Goal: Find specific page/section: Find specific page/section

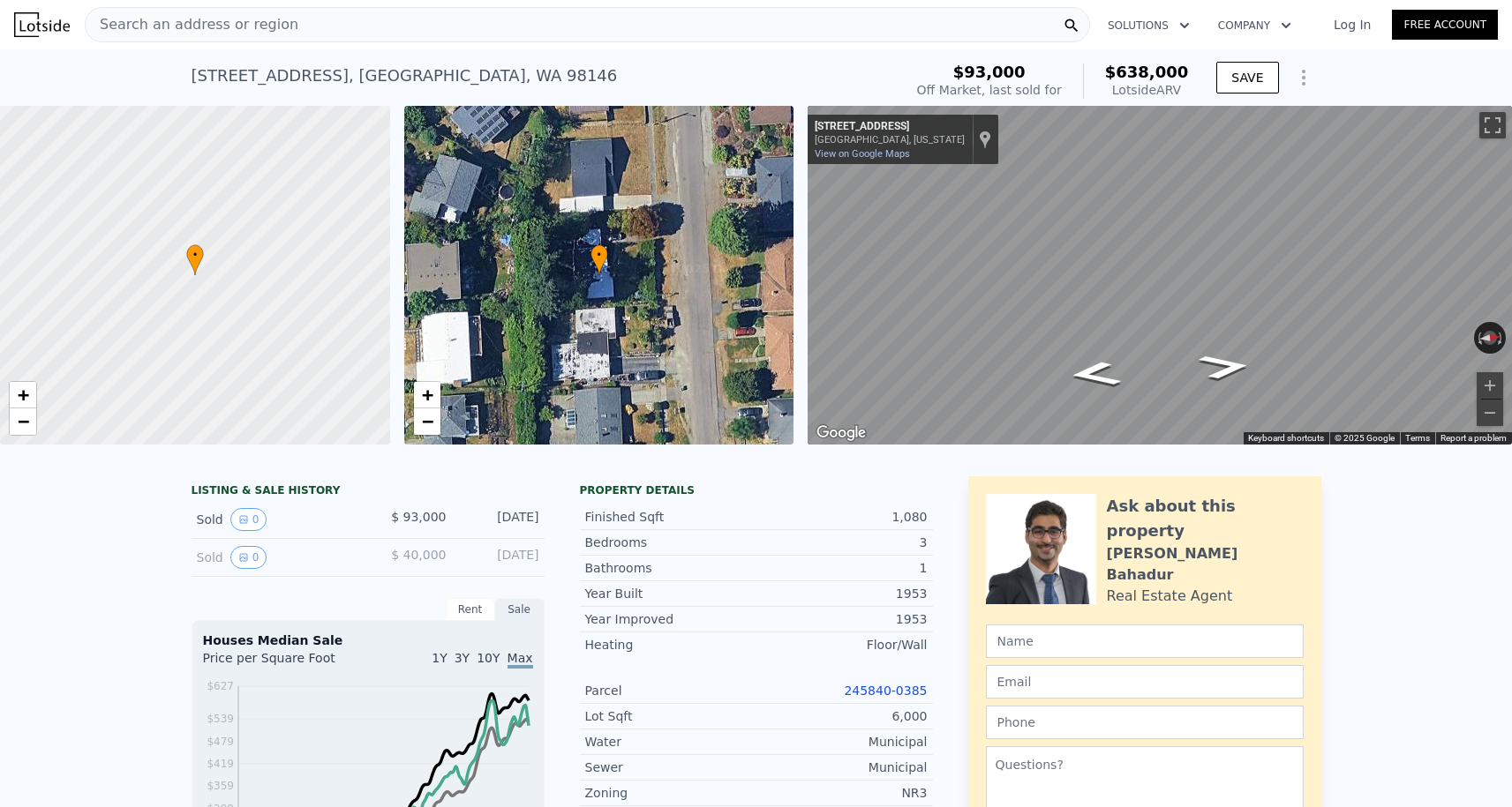
scroll to position [0, 557]
click at [287, 39] on div "Search an address or region" at bounding box center [587, 25] width 1005 height 35
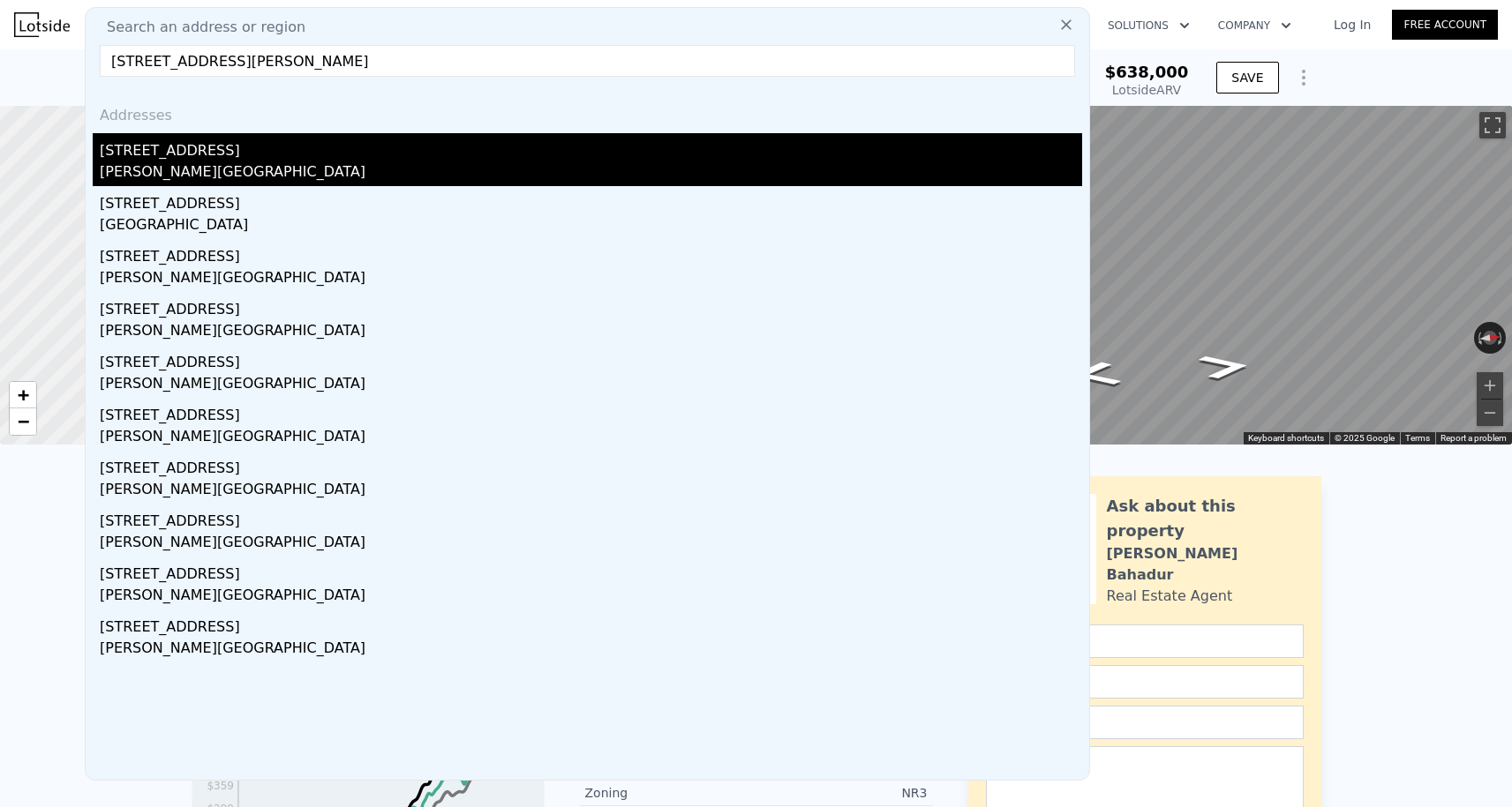
type input "[STREET_ADDRESS][PERSON_NAME]"
click at [187, 152] on div "[STREET_ADDRESS]" at bounding box center [590, 147] width 982 height 28
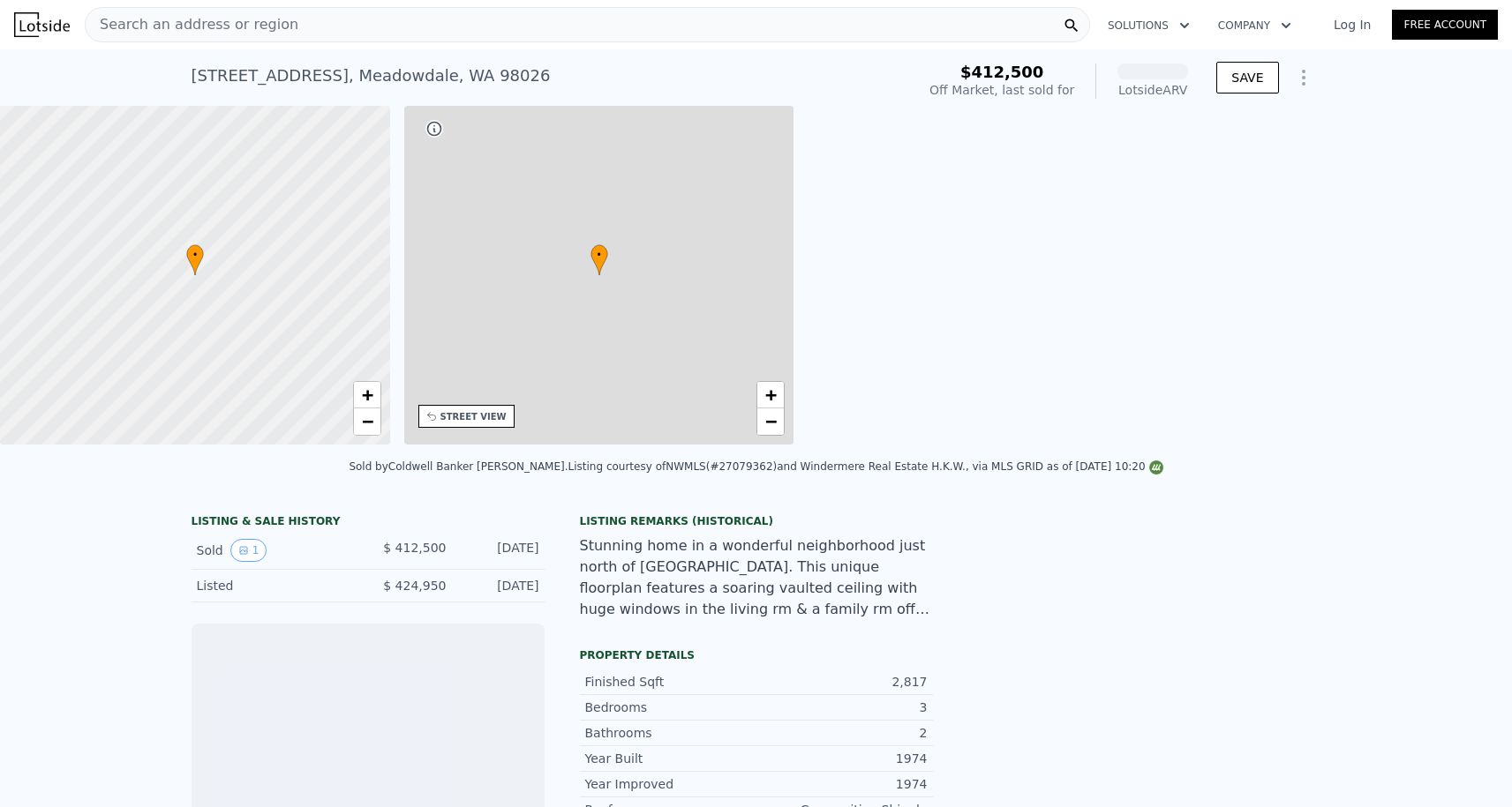
scroll to position [0, 411]
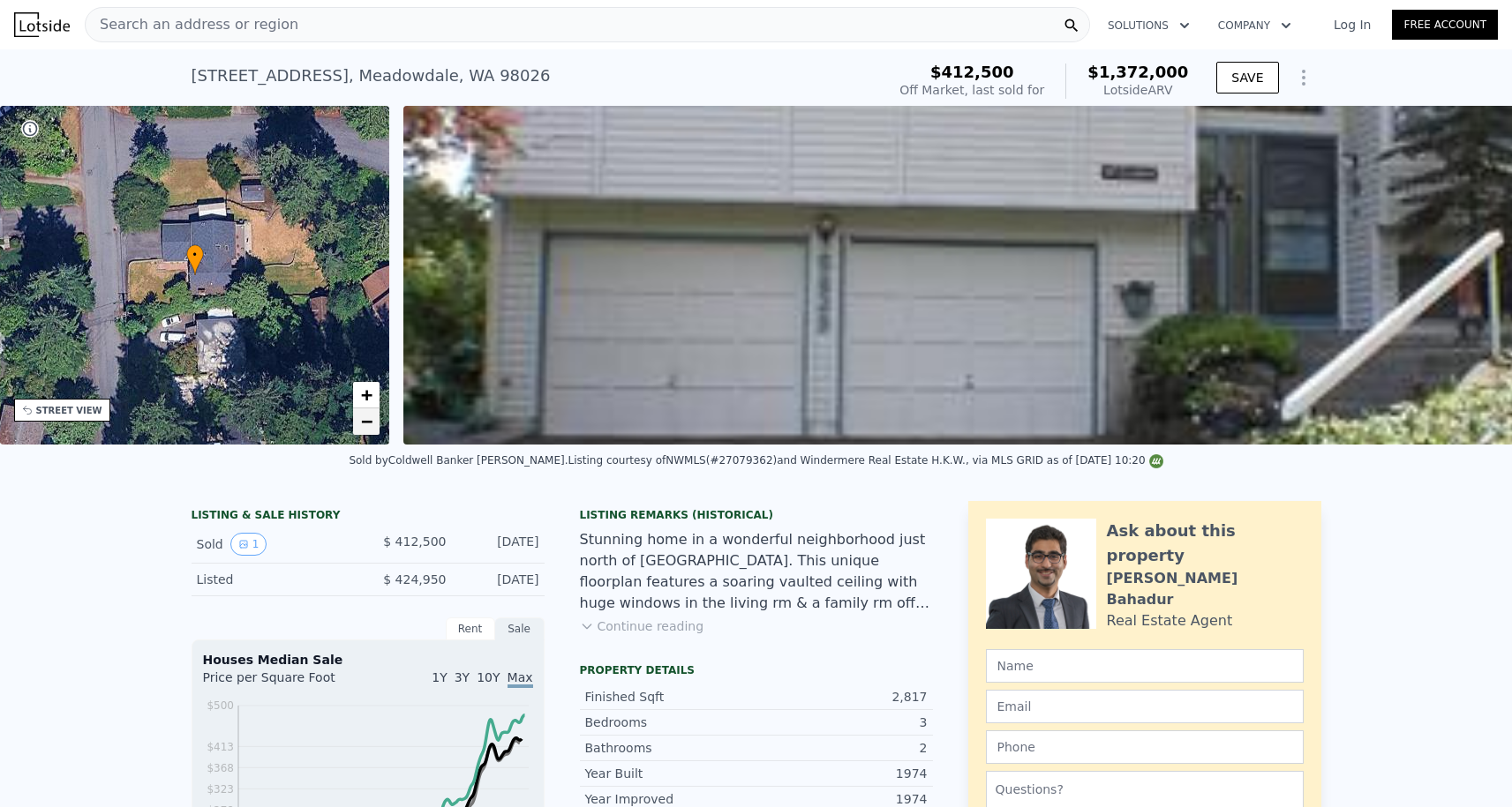
click at [371, 418] on span "−" at bounding box center [367, 422] width 11 height 22
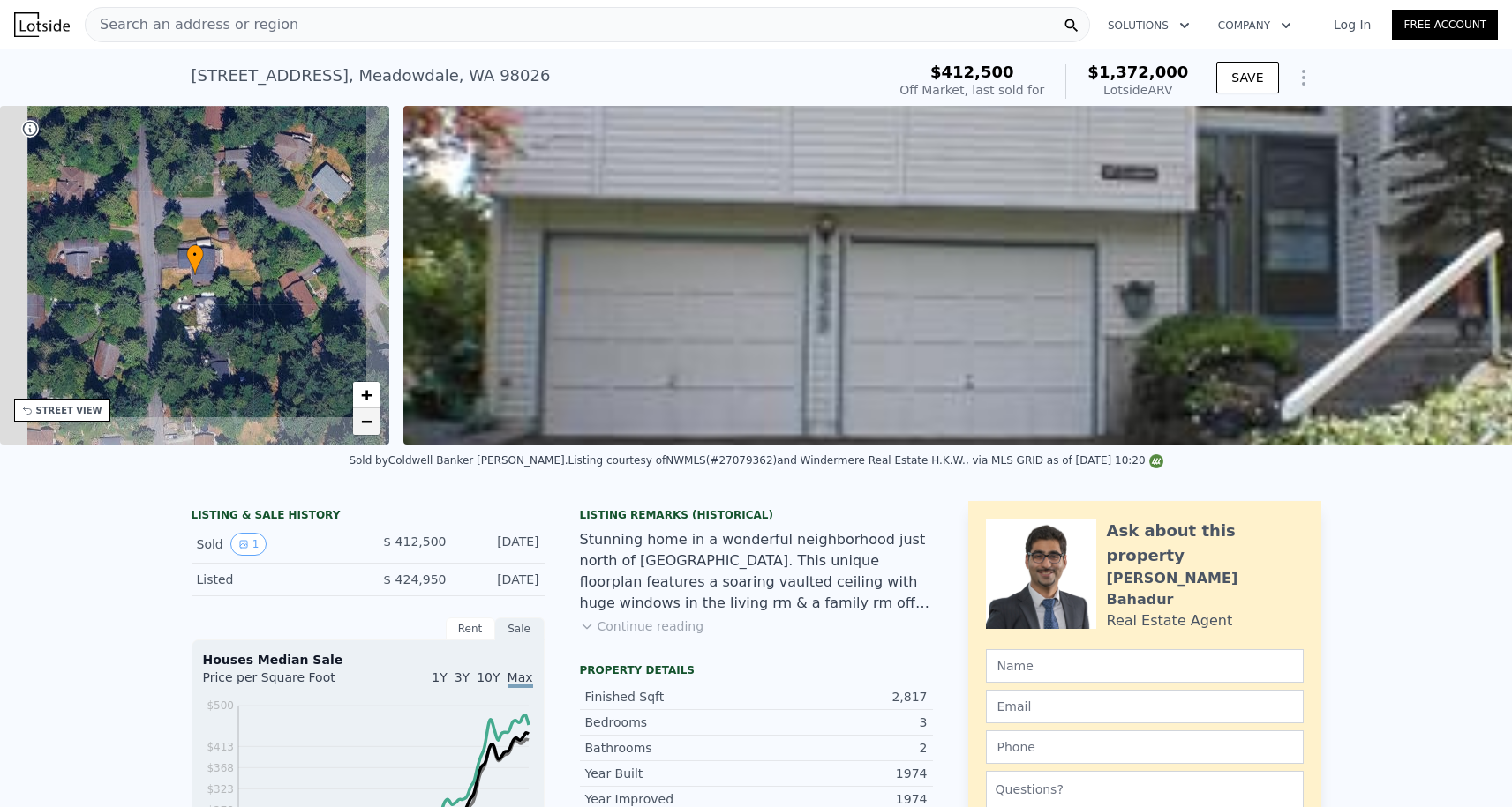
click at [371, 418] on span "−" at bounding box center [367, 422] width 11 height 22
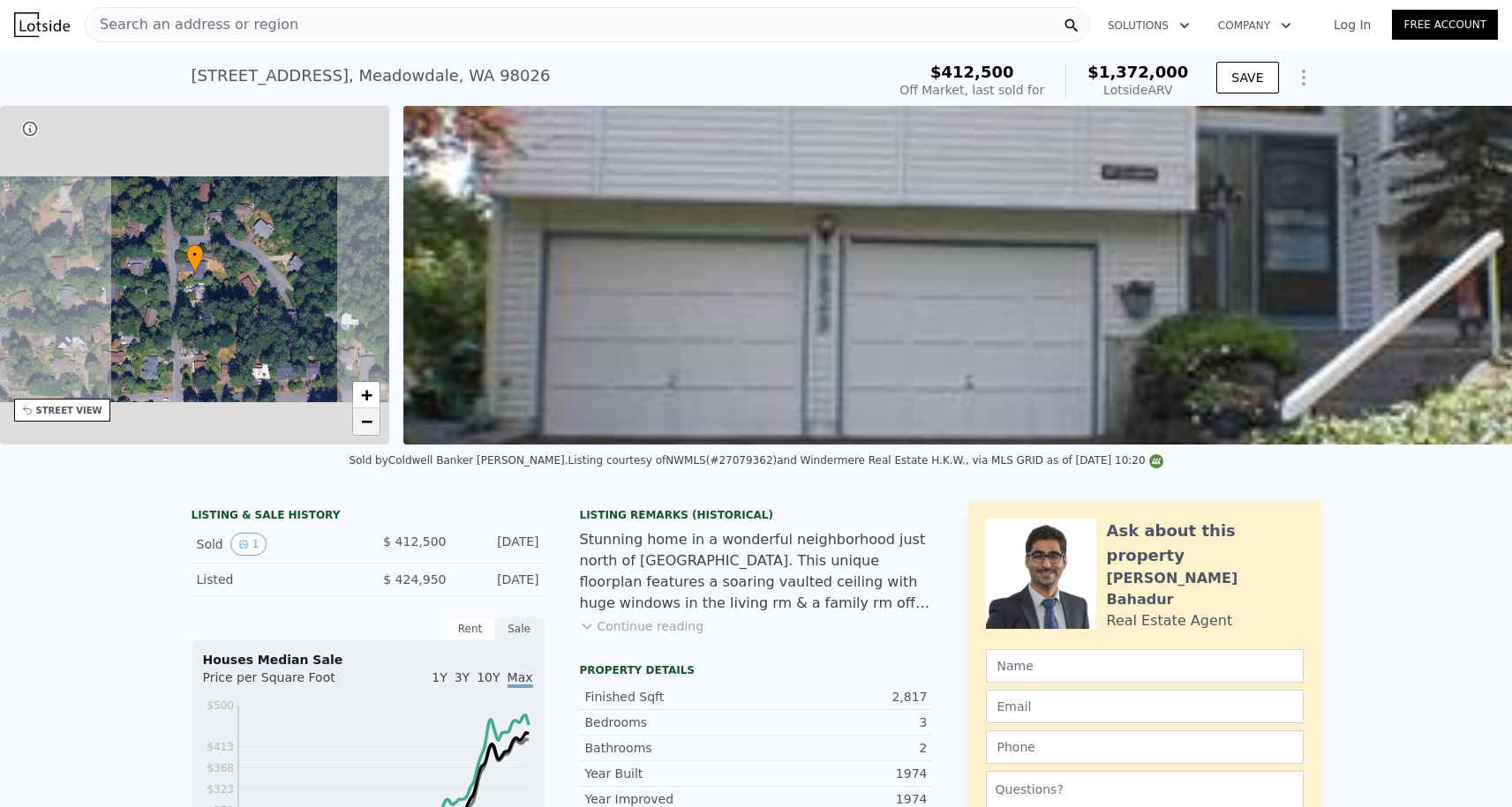
click at [371, 418] on span "−" at bounding box center [367, 422] width 11 height 22
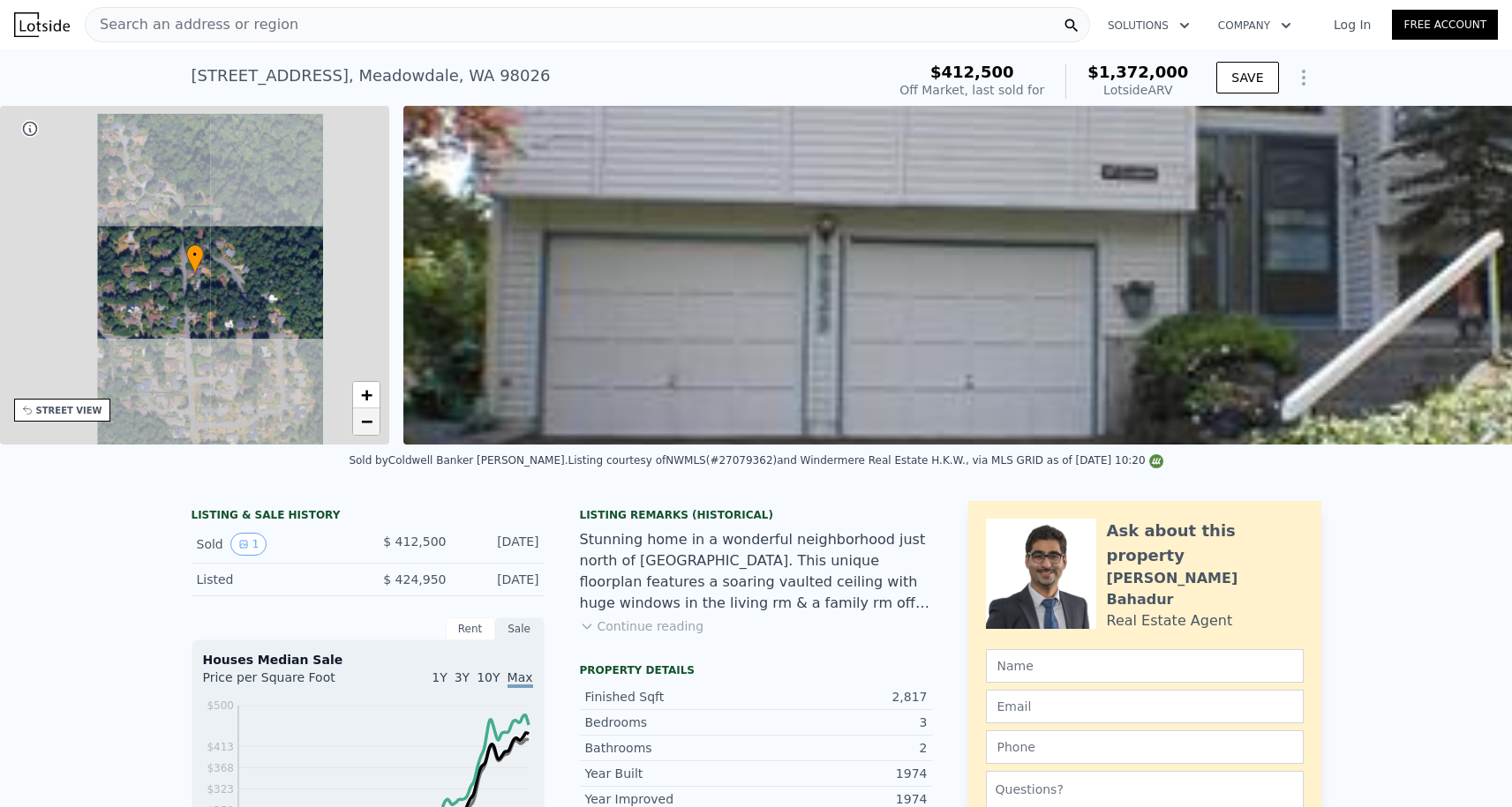
click at [371, 418] on span "−" at bounding box center [367, 422] width 11 height 22
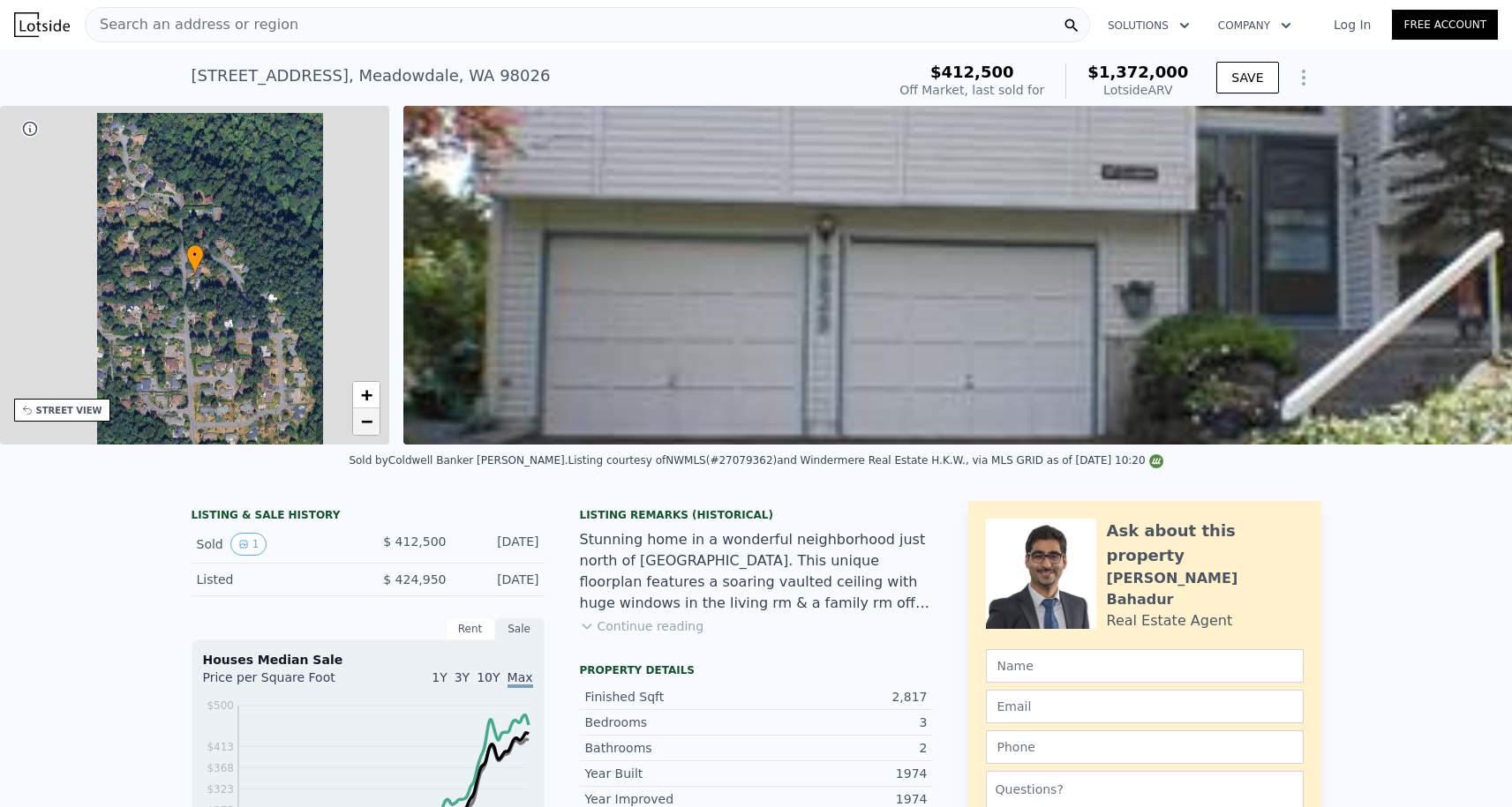
click at [371, 418] on span "−" at bounding box center [367, 422] width 11 height 22
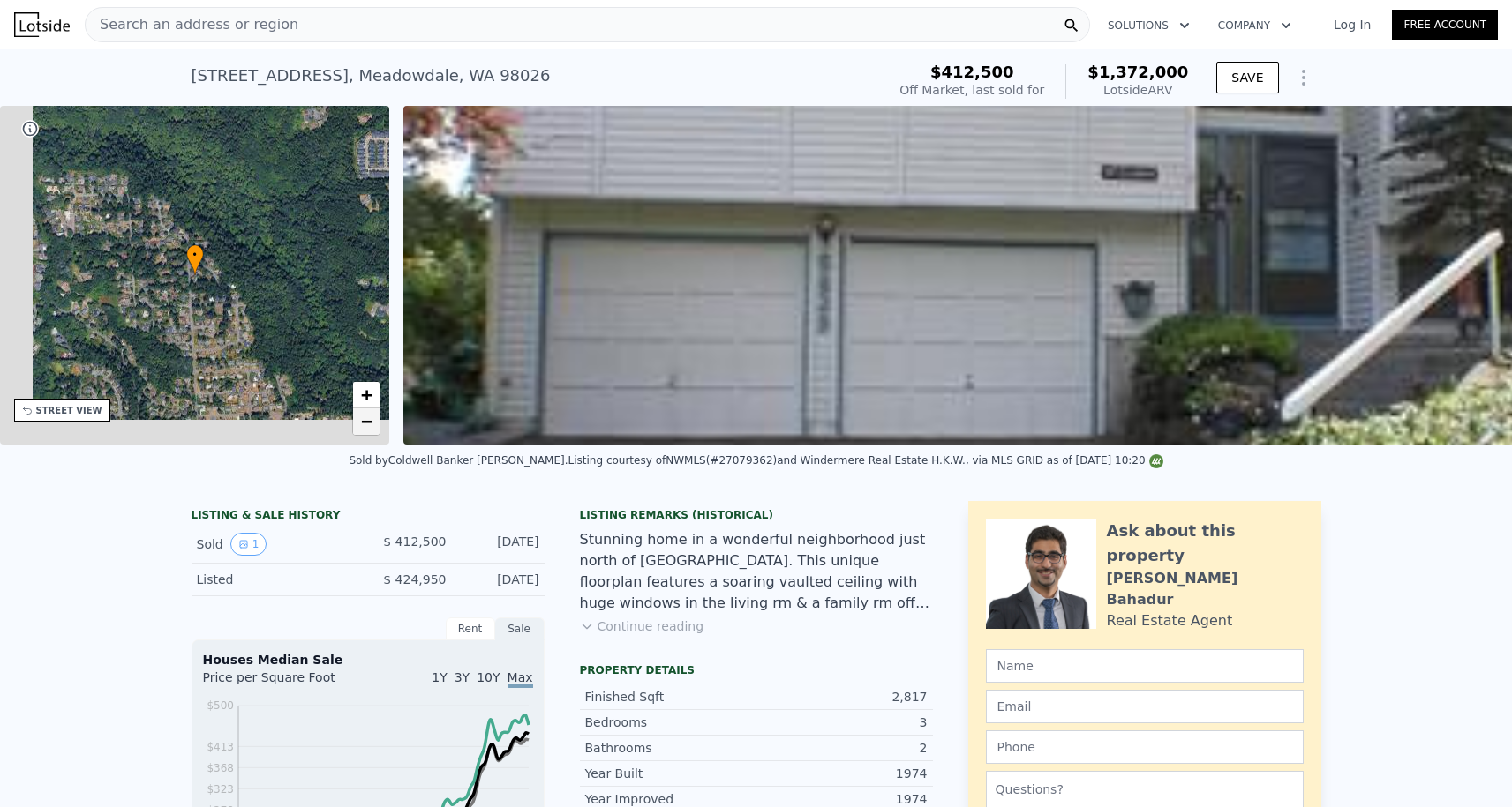
click at [371, 418] on span "−" at bounding box center [367, 422] width 11 height 22
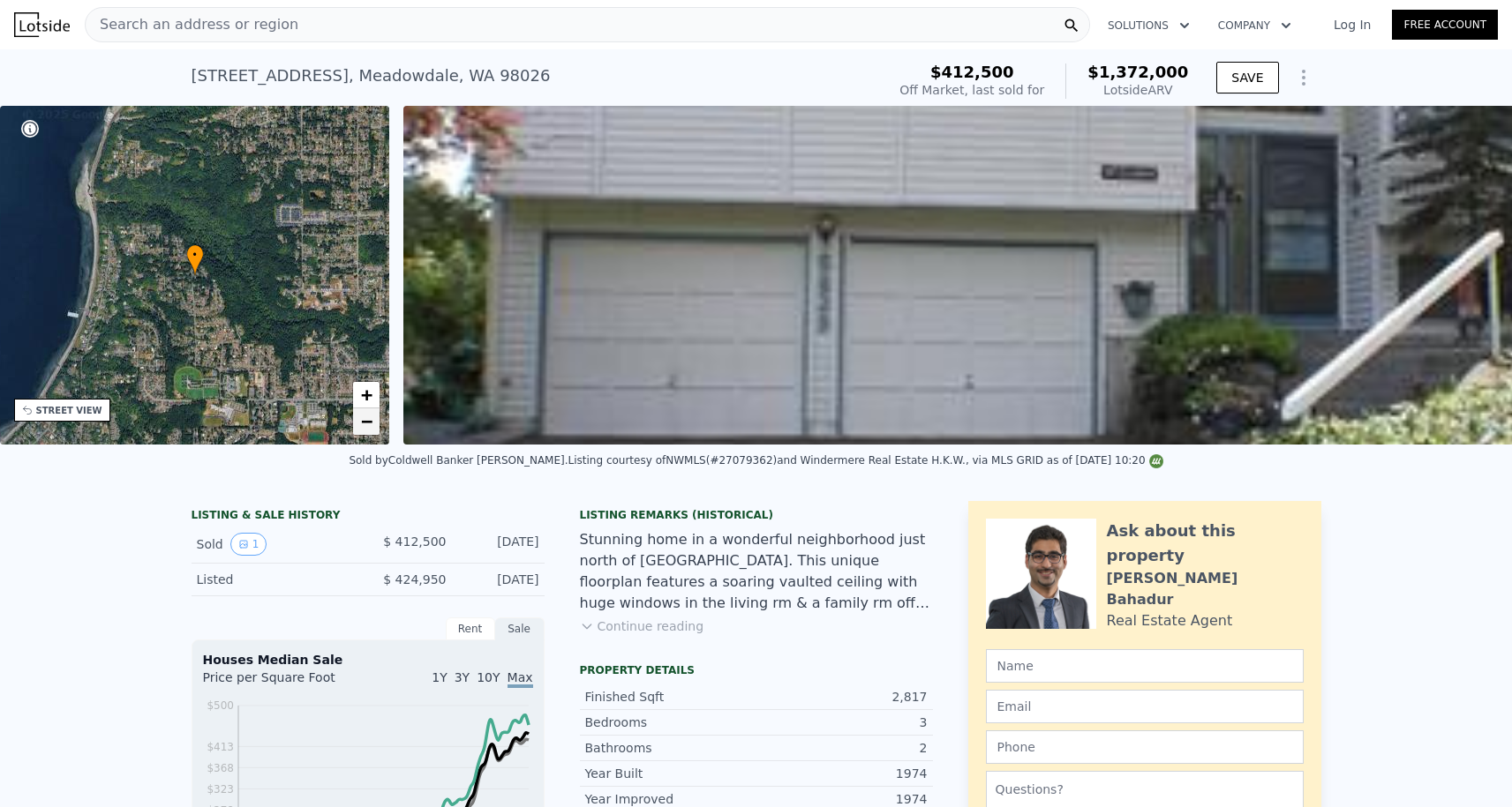
click at [368, 410] on span "−" at bounding box center [367, 422] width 11 height 22
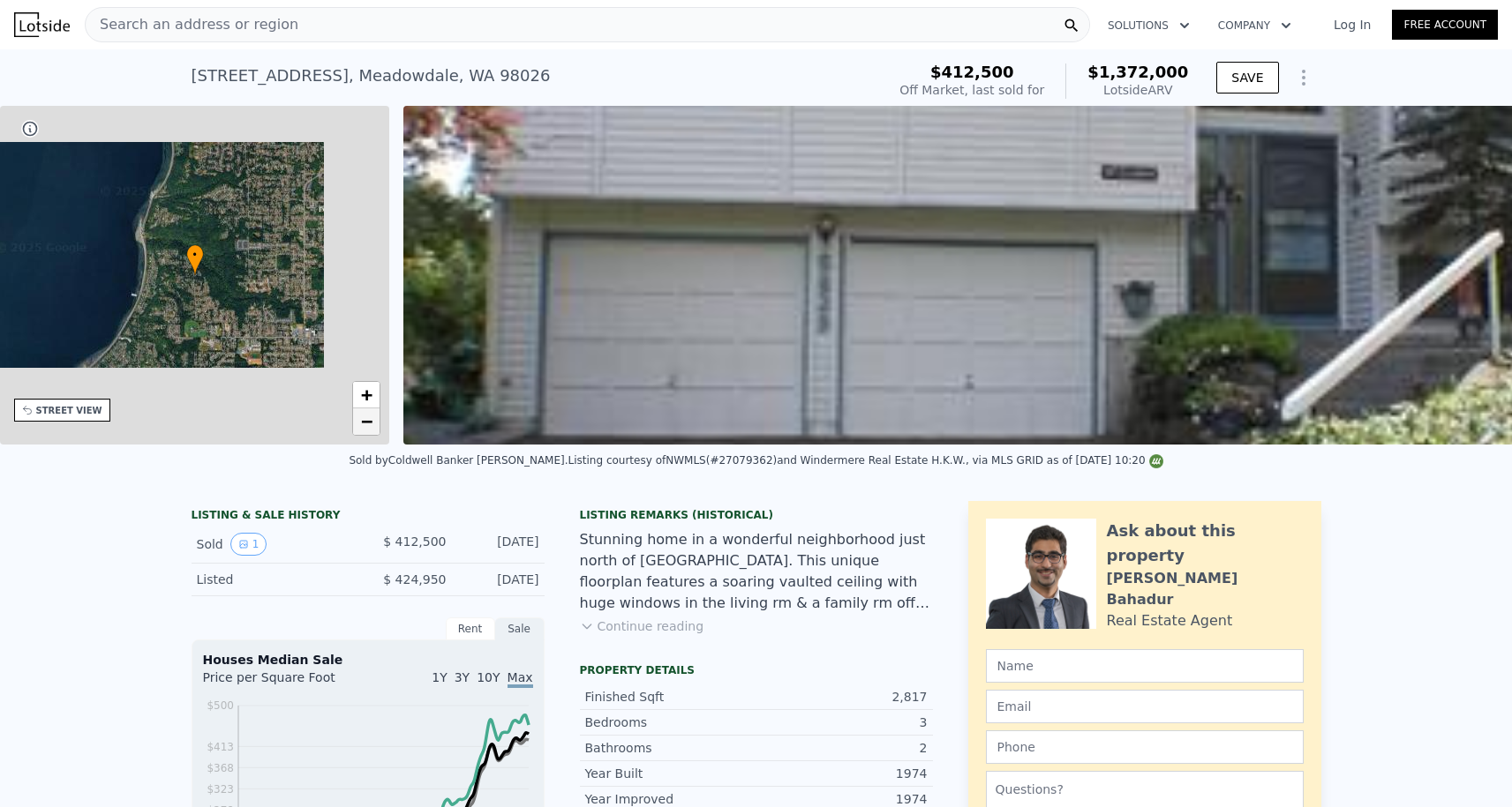
click at [368, 412] on span "−" at bounding box center [367, 422] width 11 height 22
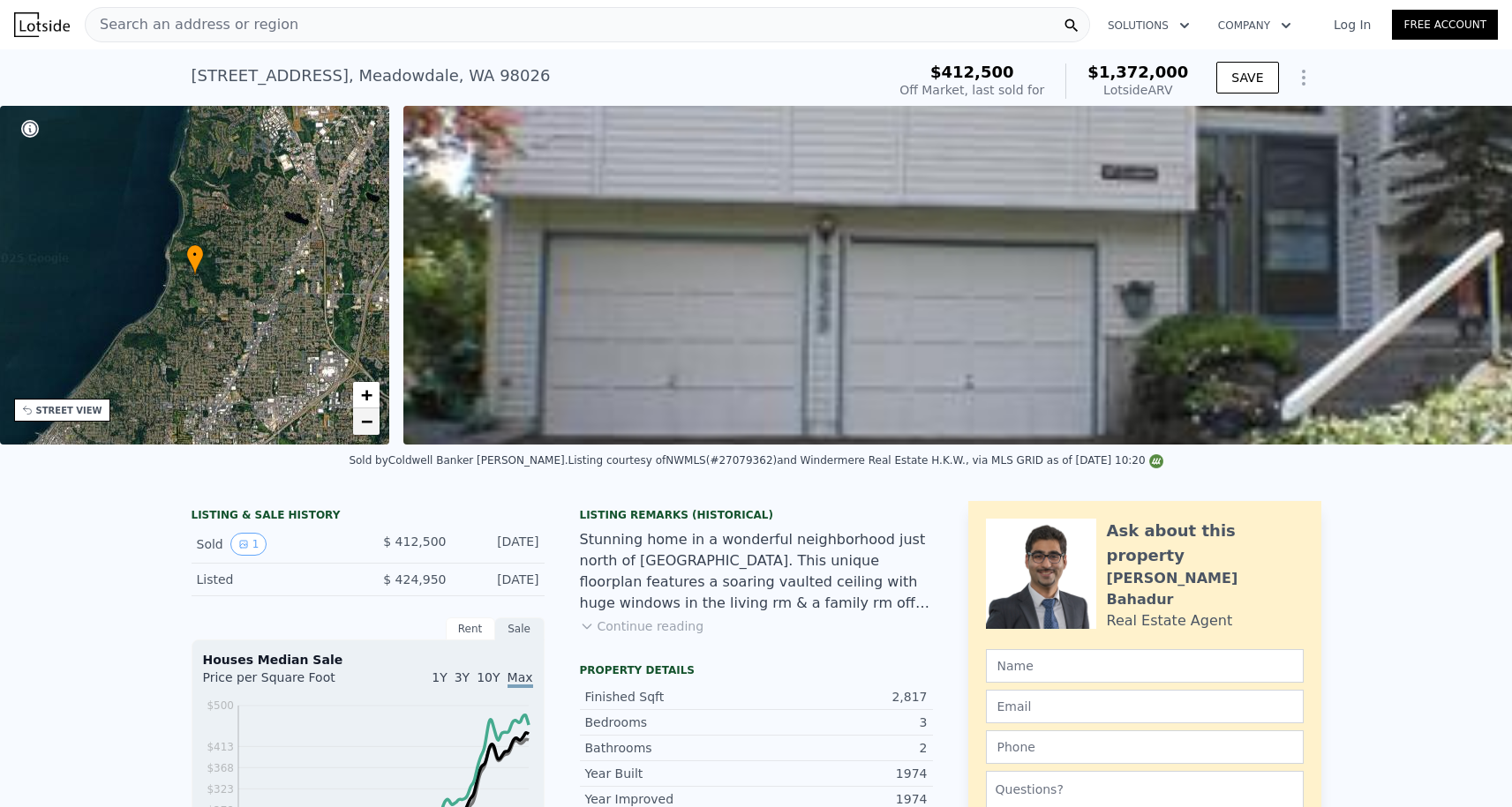
click at [368, 415] on span "−" at bounding box center [367, 422] width 11 height 22
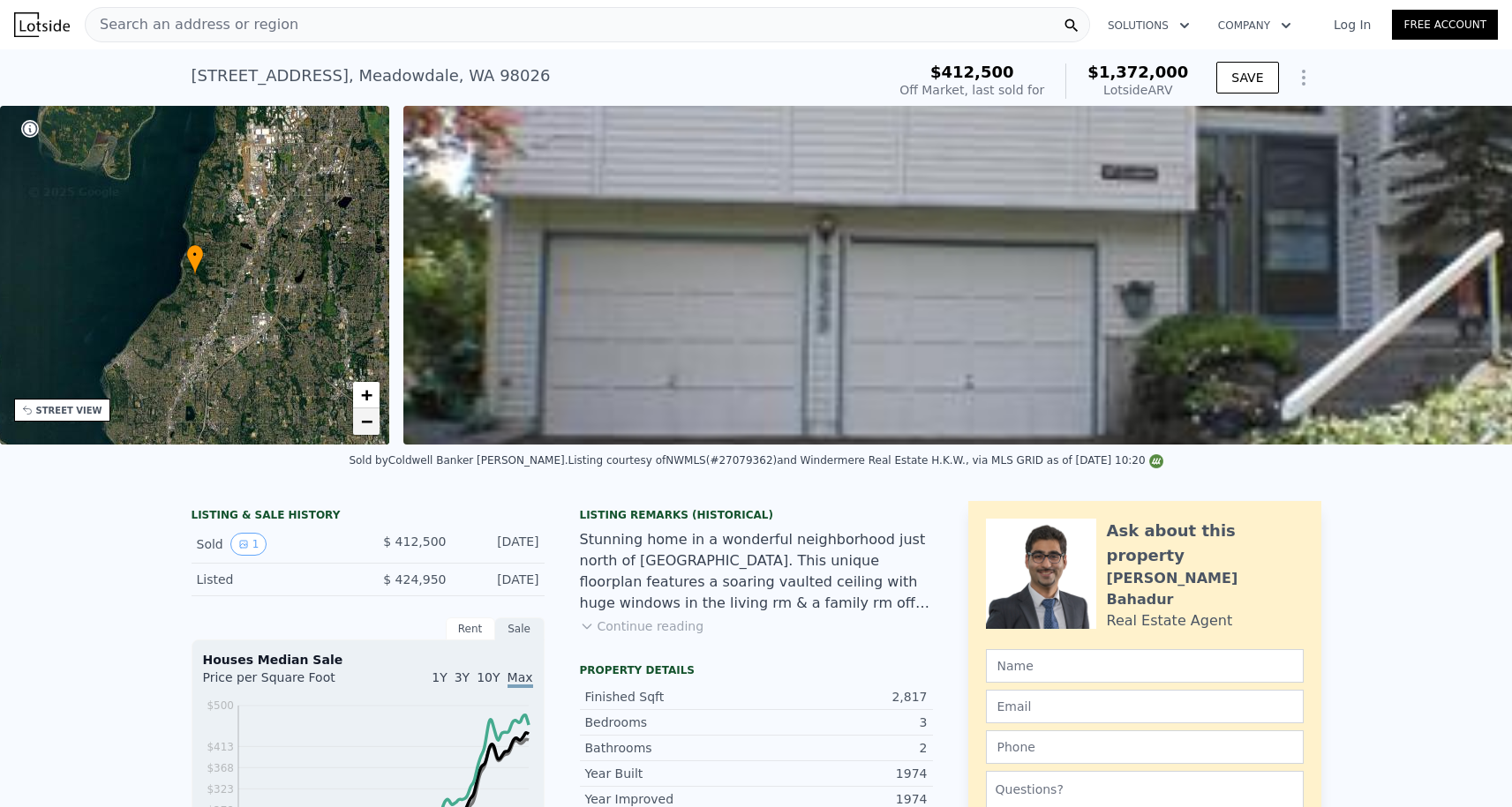
click at [368, 418] on span "−" at bounding box center [367, 422] width 11 height 22
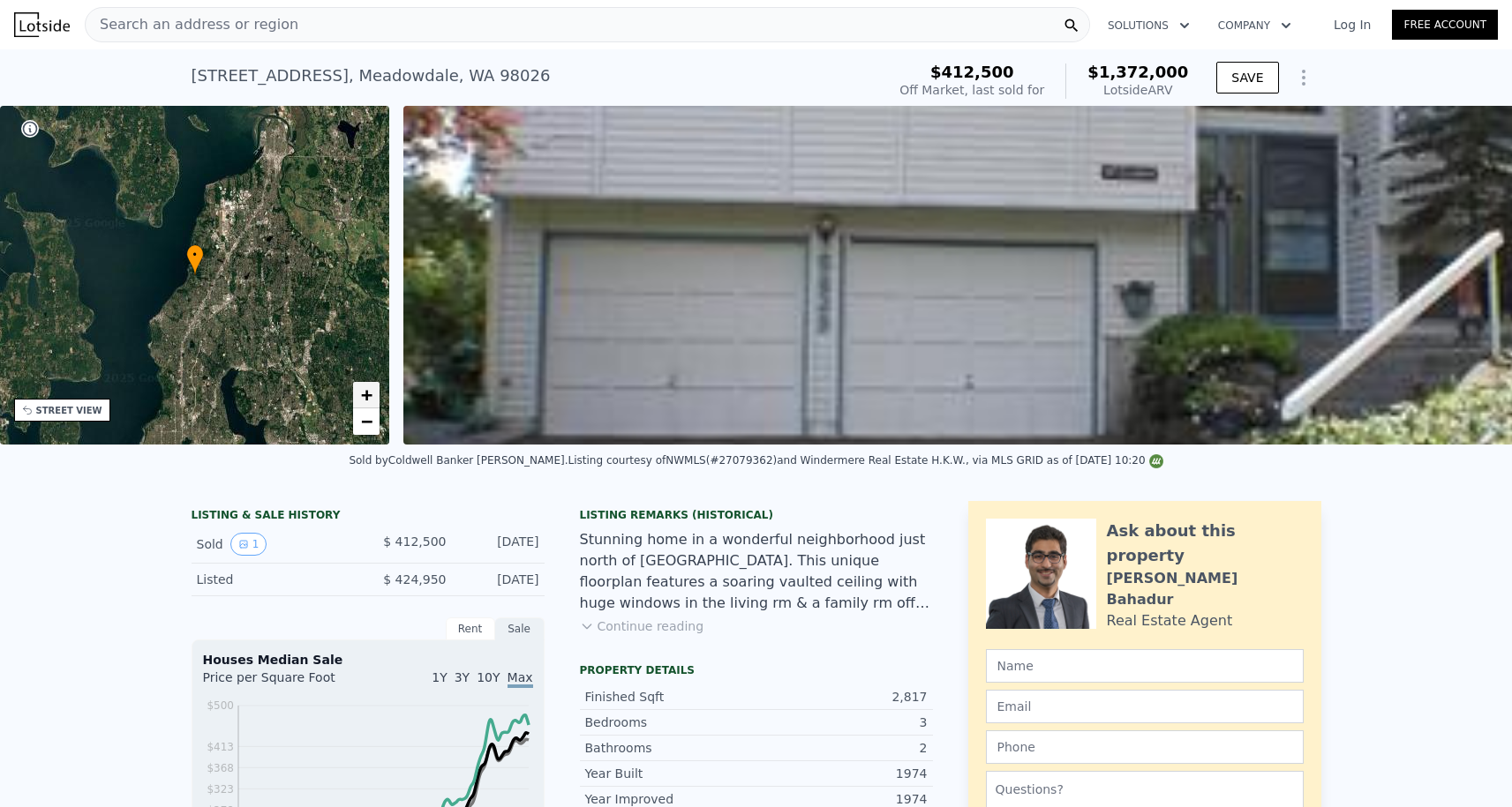
click at [365, 398] on span "+" at bounding box center [367, 395] width 11 height 22
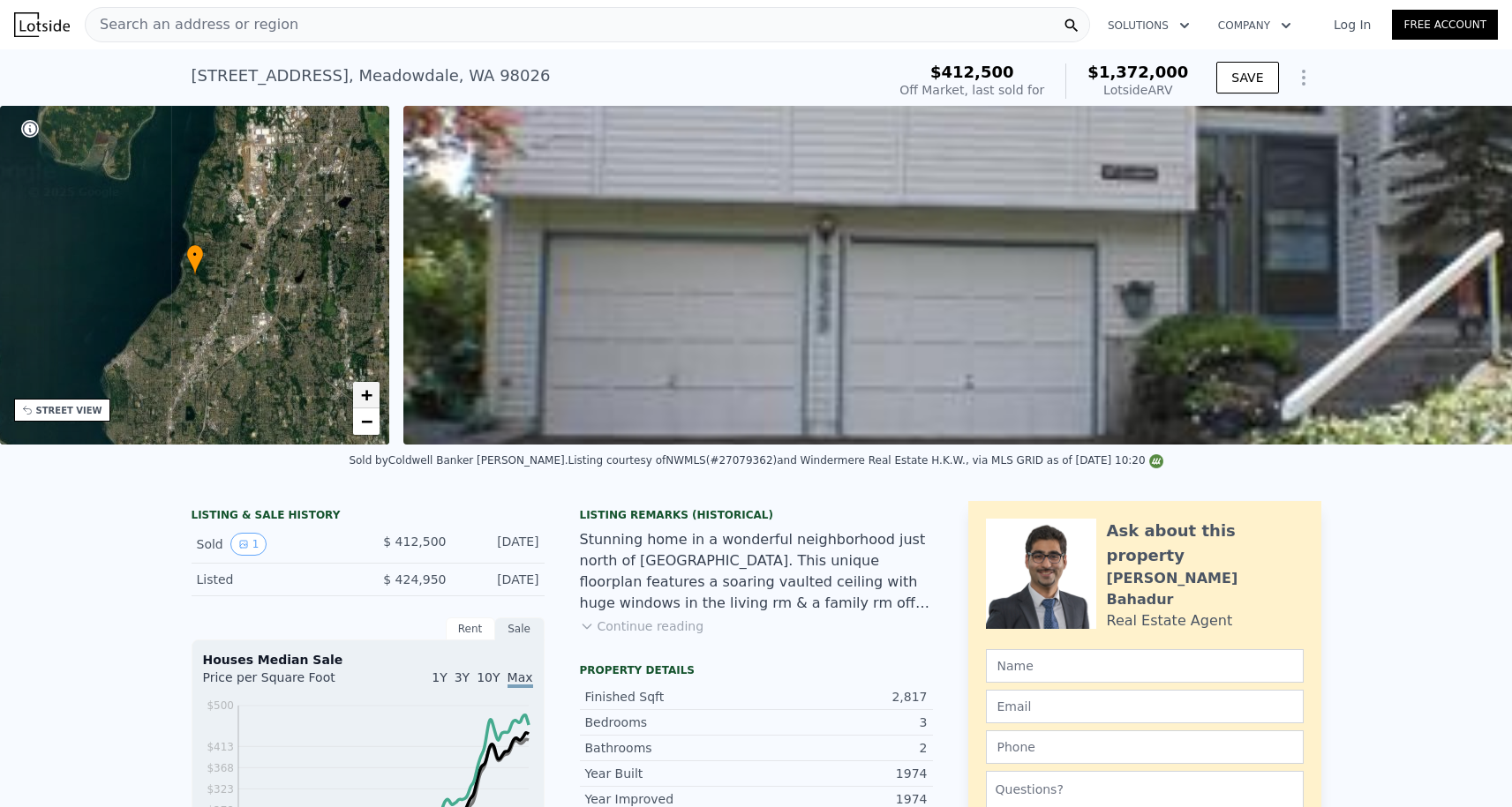
click at [365, 398] on span "+" at bounding box center [367, 395] width 11 height 22
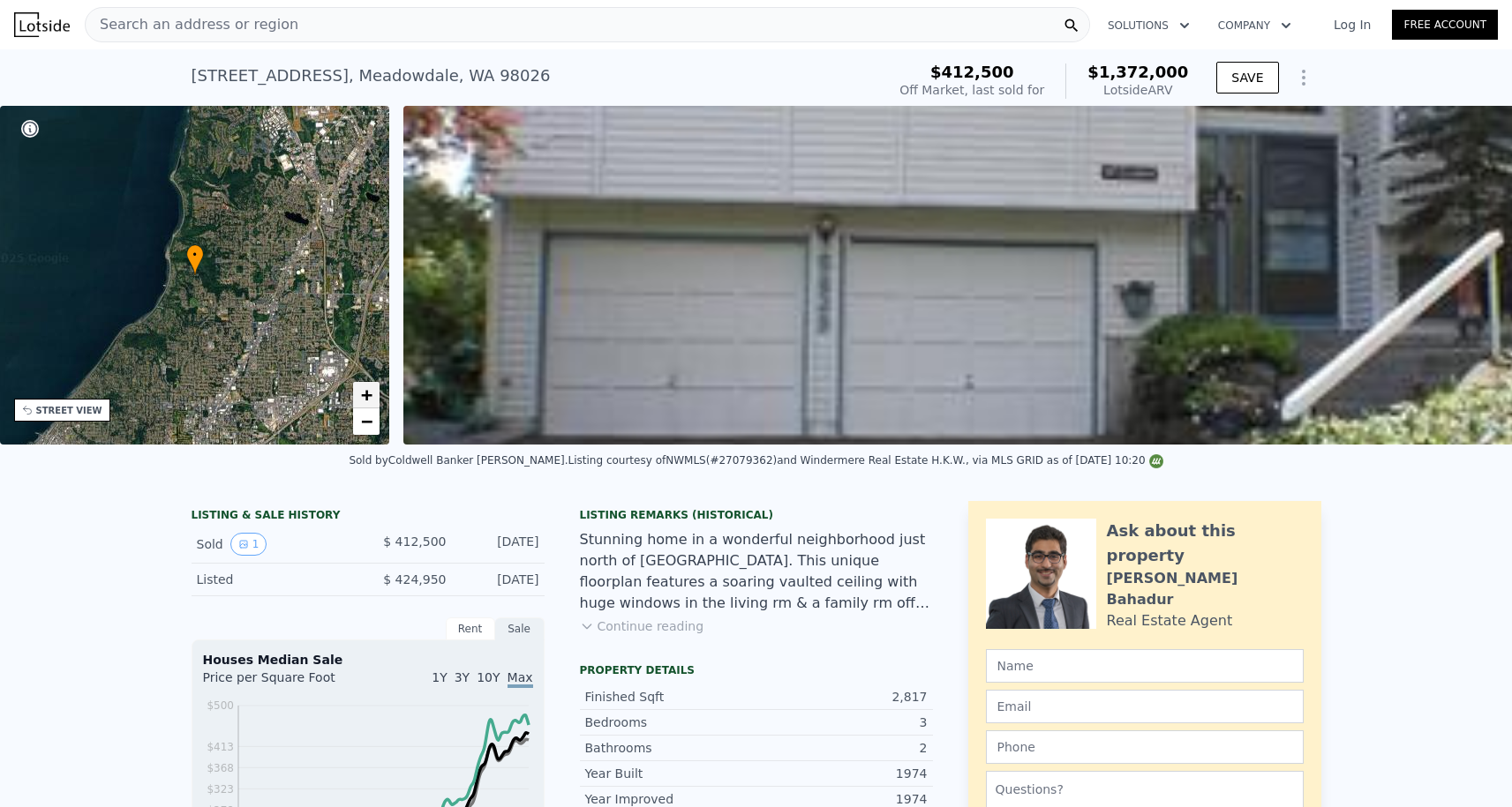
click at [365, 398] on span "+" at bounding box center [367, 395] width 11 height 22
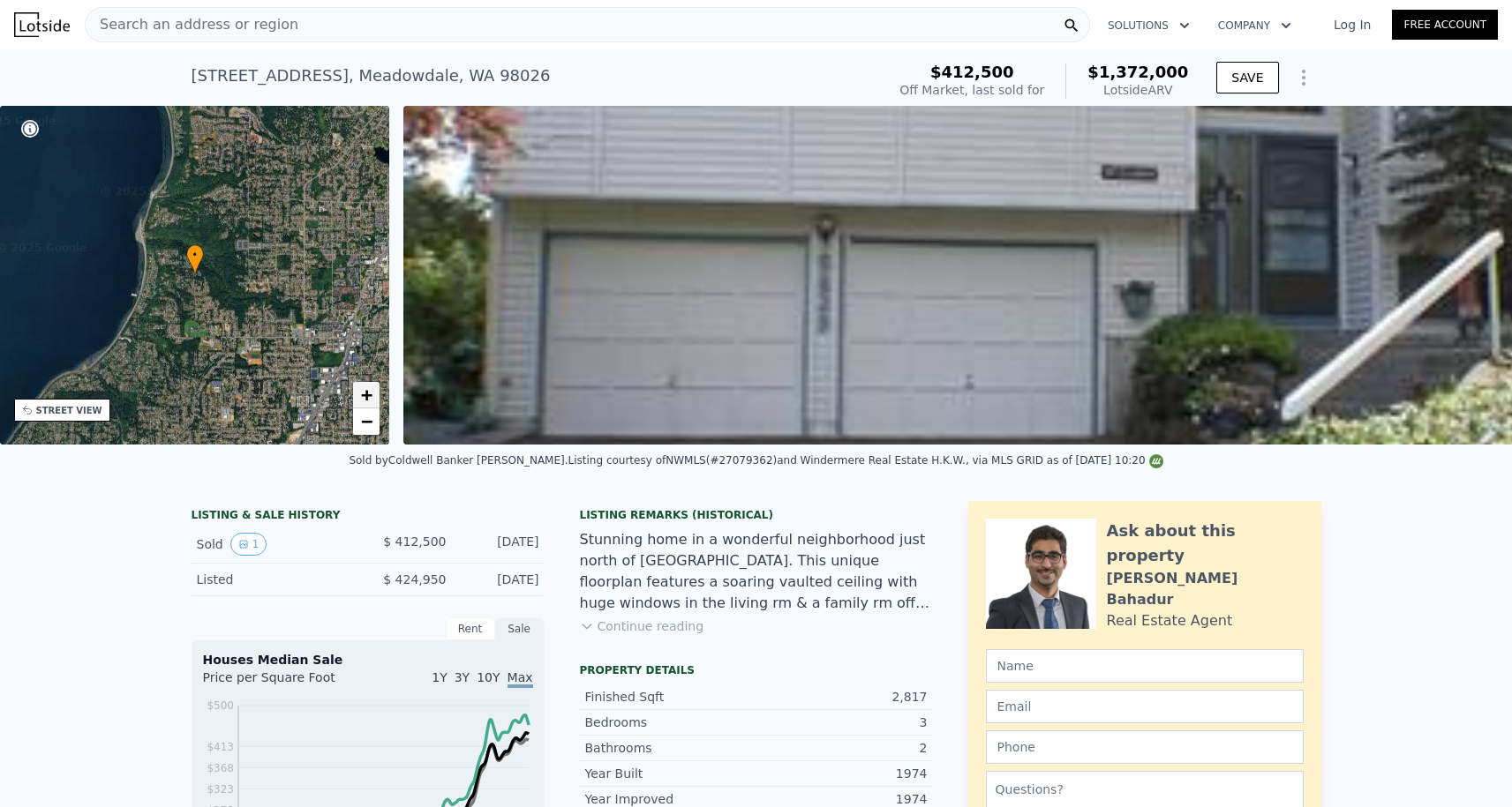
click at [365, 398] on span "+" at bounding box center [367, 395] width 11 height 22
click at [365, 402] on span "+" at bounding box center [367, 395] width 11 height 22
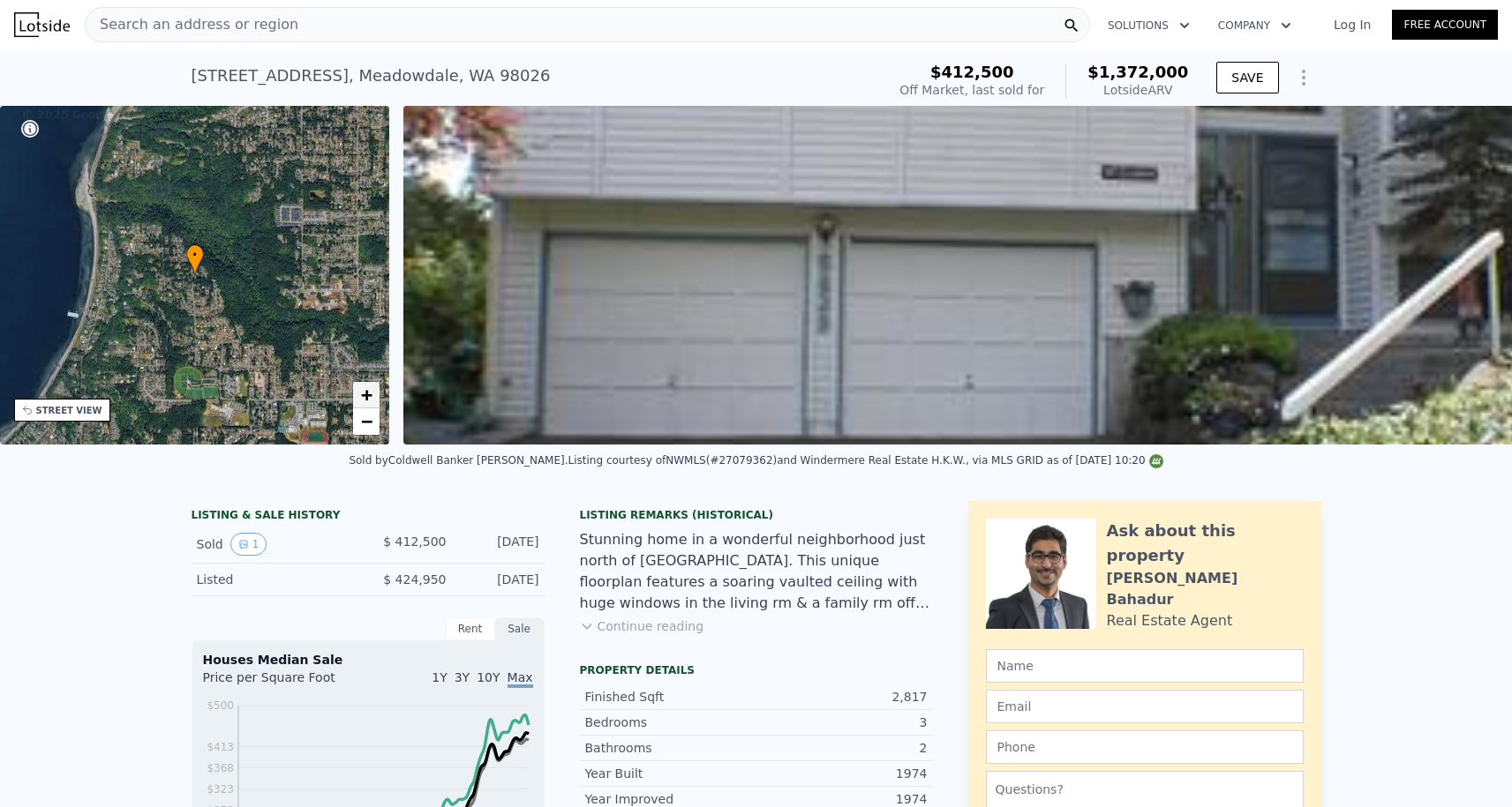
click at [365, 401] on span "+" at bounding box center [367, 395] width 11 height 22
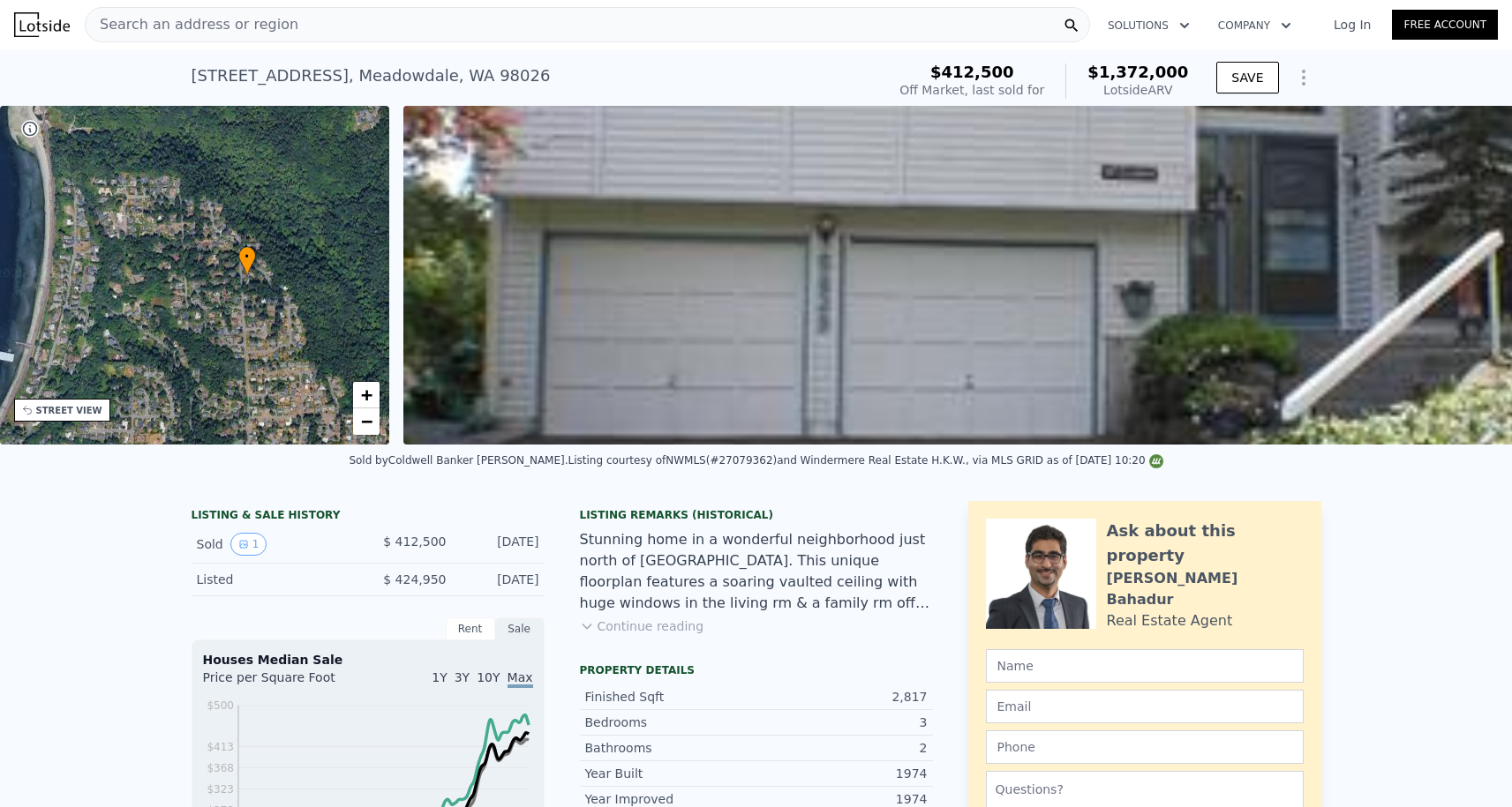
drag, startPoint x: 185, startPoint y: 305, endPoint x: 240, endPoint y: 307, distance: 55.0
click at [240, 307] on div "• + −" at bounding box center [195, 275] width 390 height 339
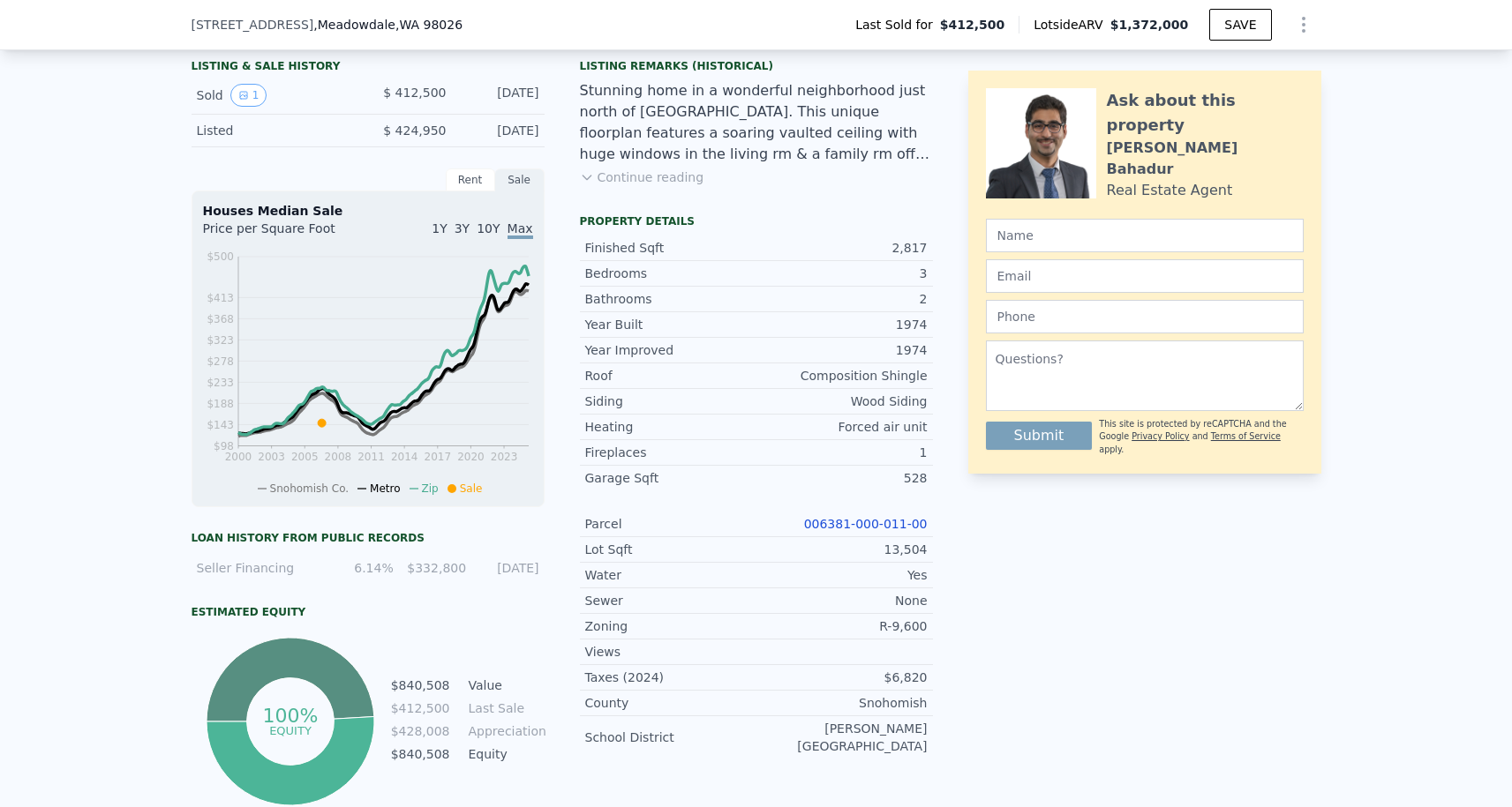
scroll to position [486, 0]
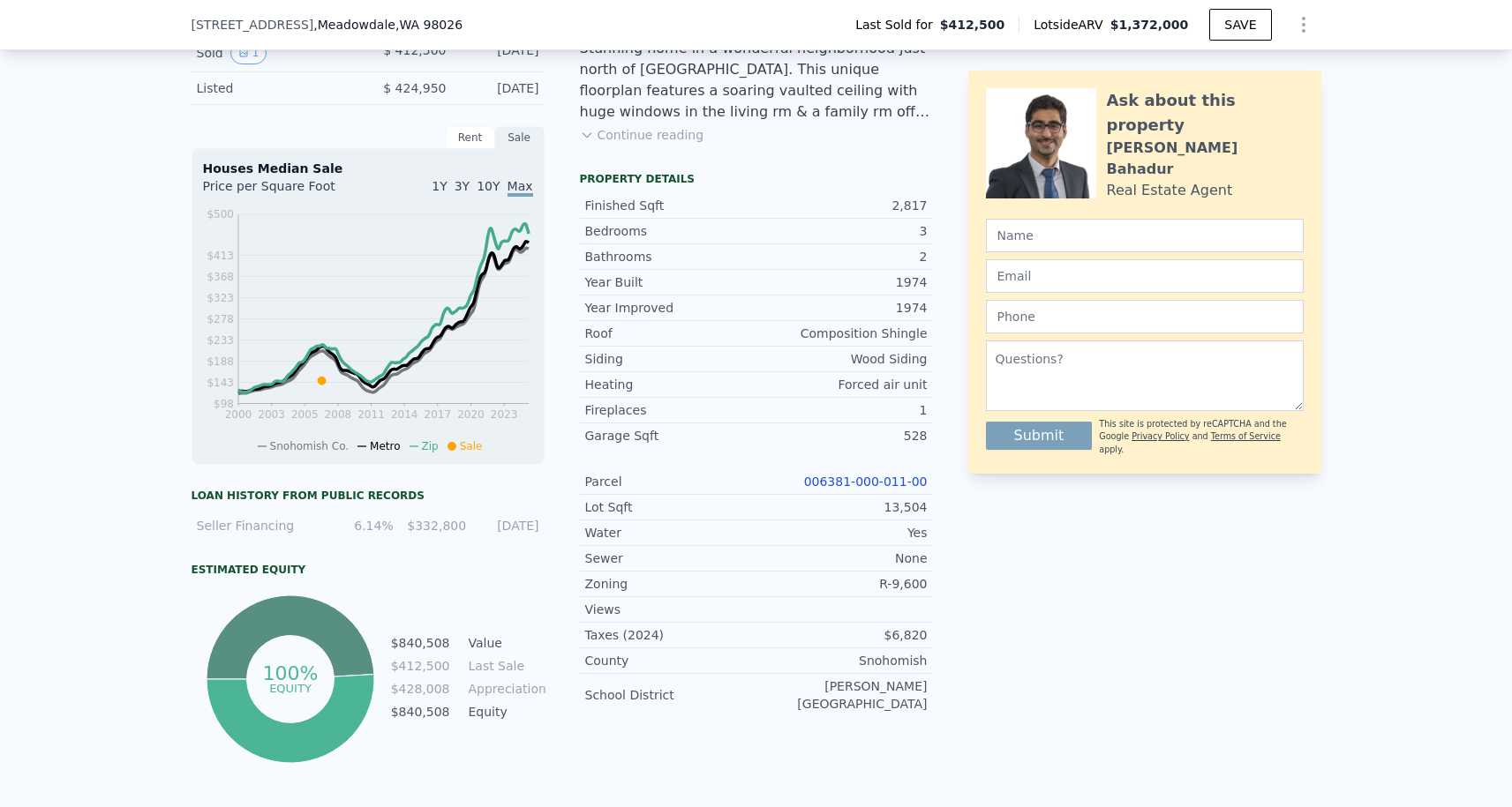
click at [836, 479] on link "006381-000-011-00" at bounding box center [866, 481] width 124 height 14
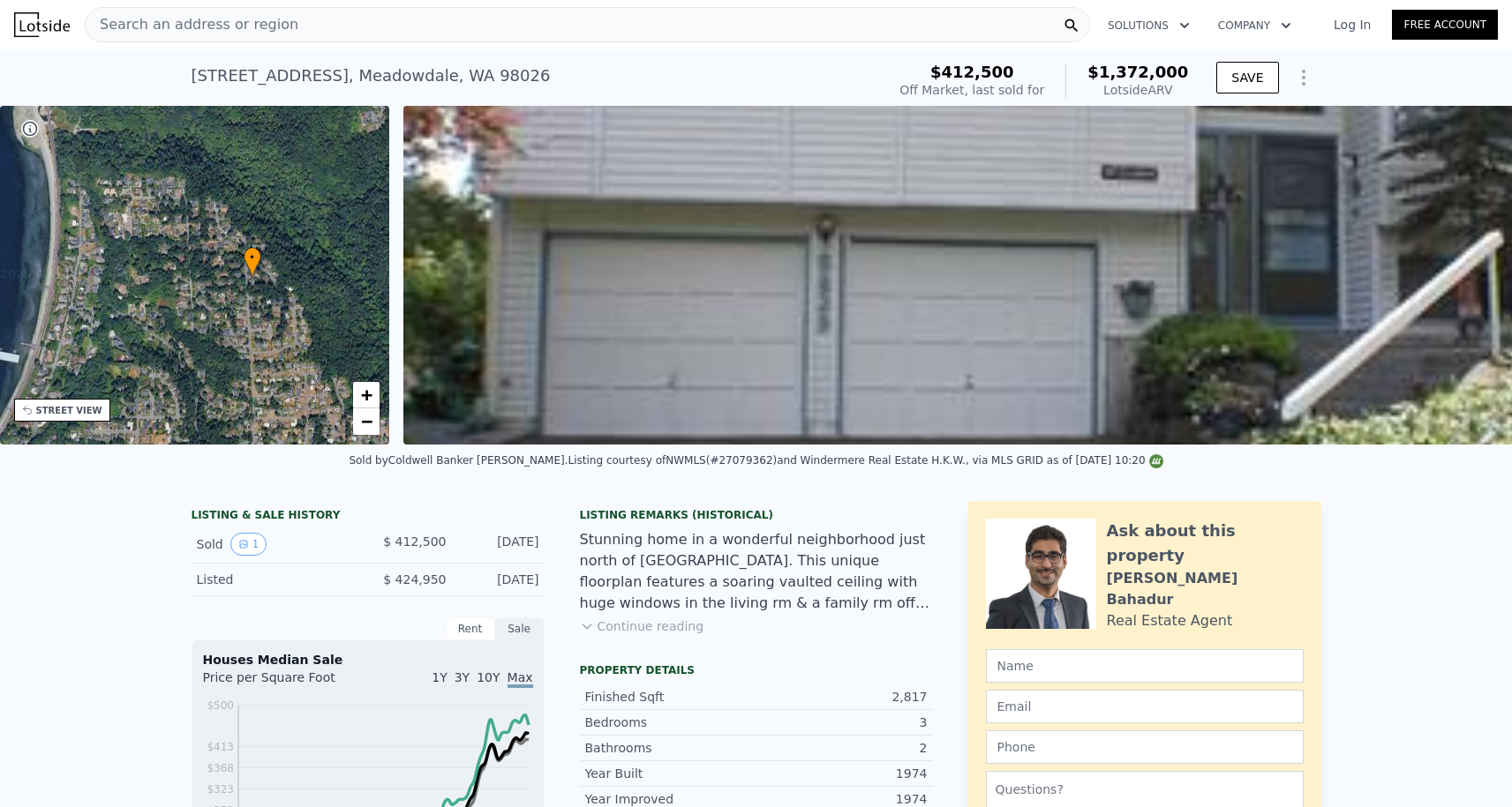
scroll to position [-1, 0]
click at [306, 30] on div "Search an address or region" at bounding box center [587, 25] width 1005 height 35
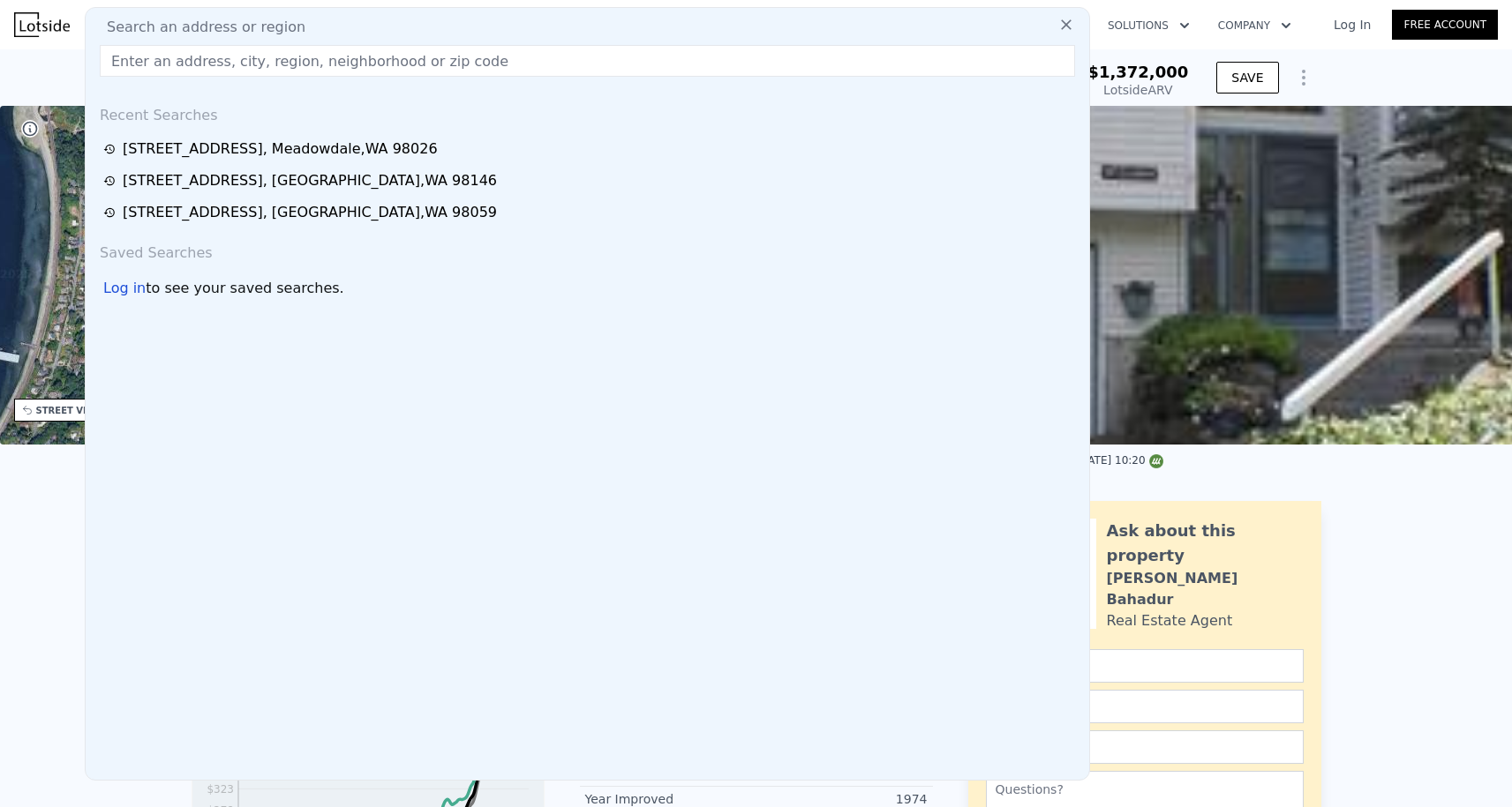
scroll to position [0, 0]
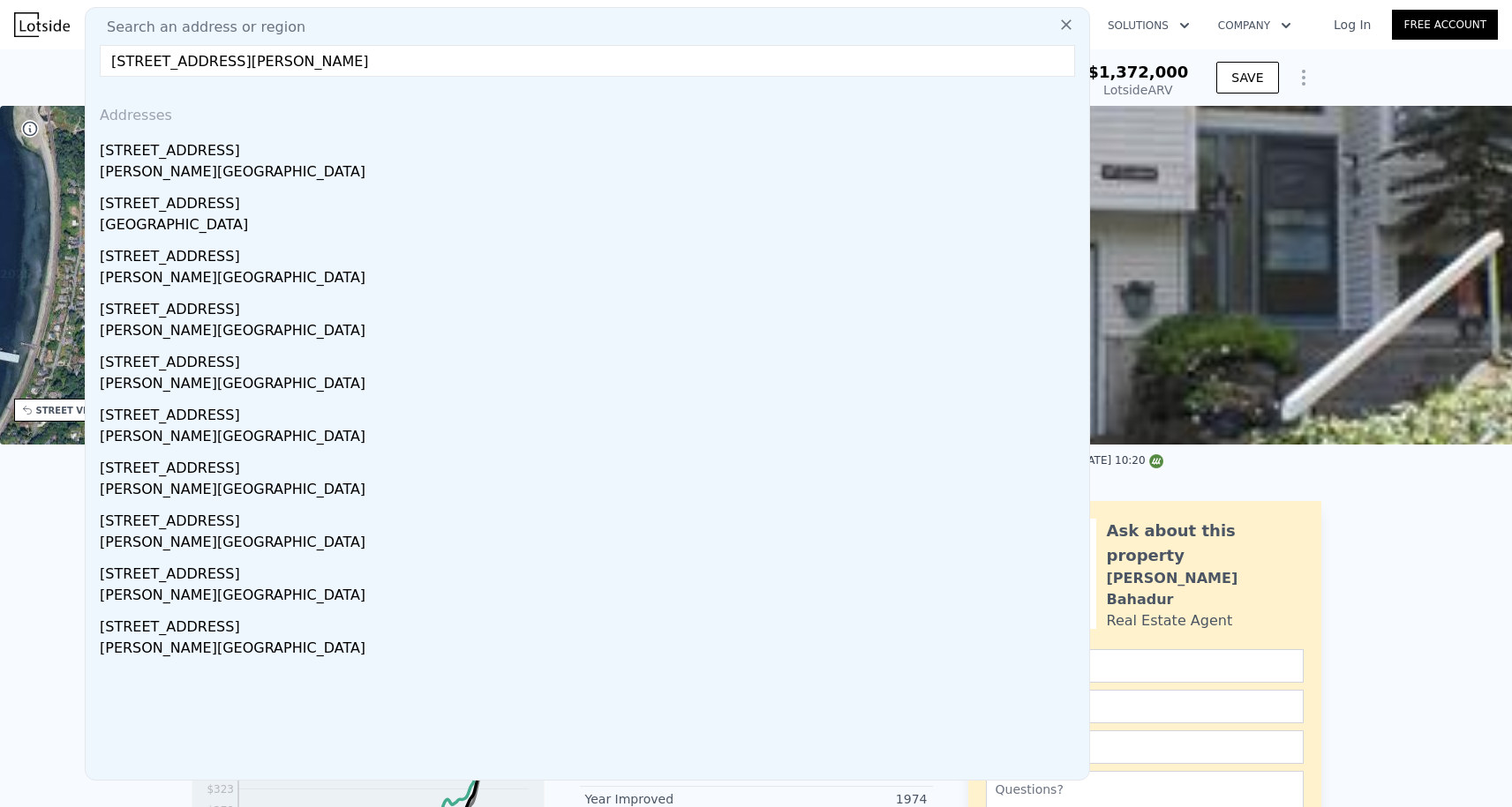
drag, startPoint x: 232, startPoint y: 60, endPoint x: 462, endPoint y: 111, distance: 235.6
click at [462, 111] on div "Search an address or region [STREET_ADDRESS] Addresses [STREET_ADDRESS][GEOGRAP…" at bounding box center [587, 394] width 1005 height 774
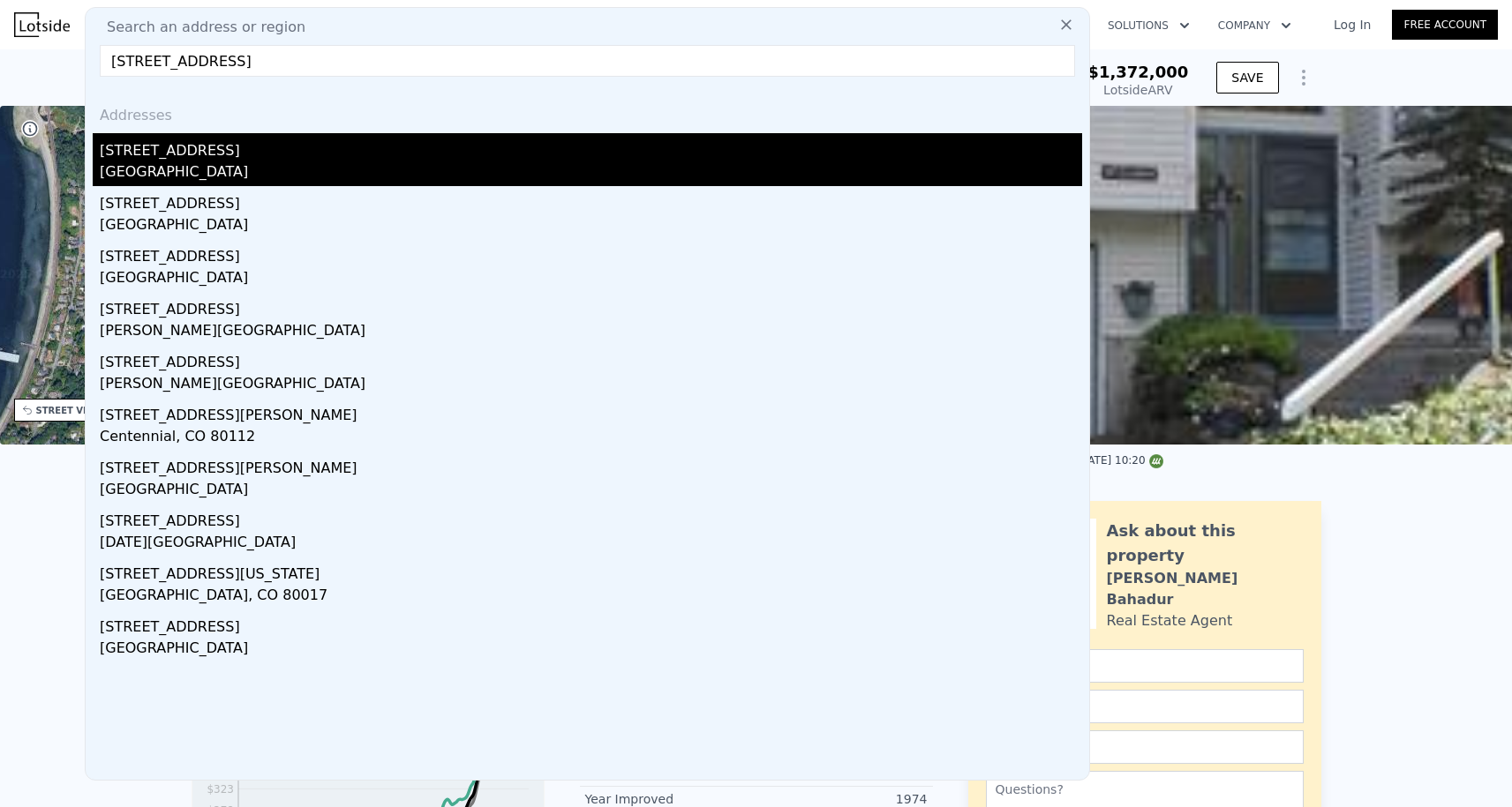
type input "[STREET_ADDRESS]"
click at [309, 176] on div "[GEOGRAPHIC_DATA]" at bounding box center [590, 174] width 982 height 25
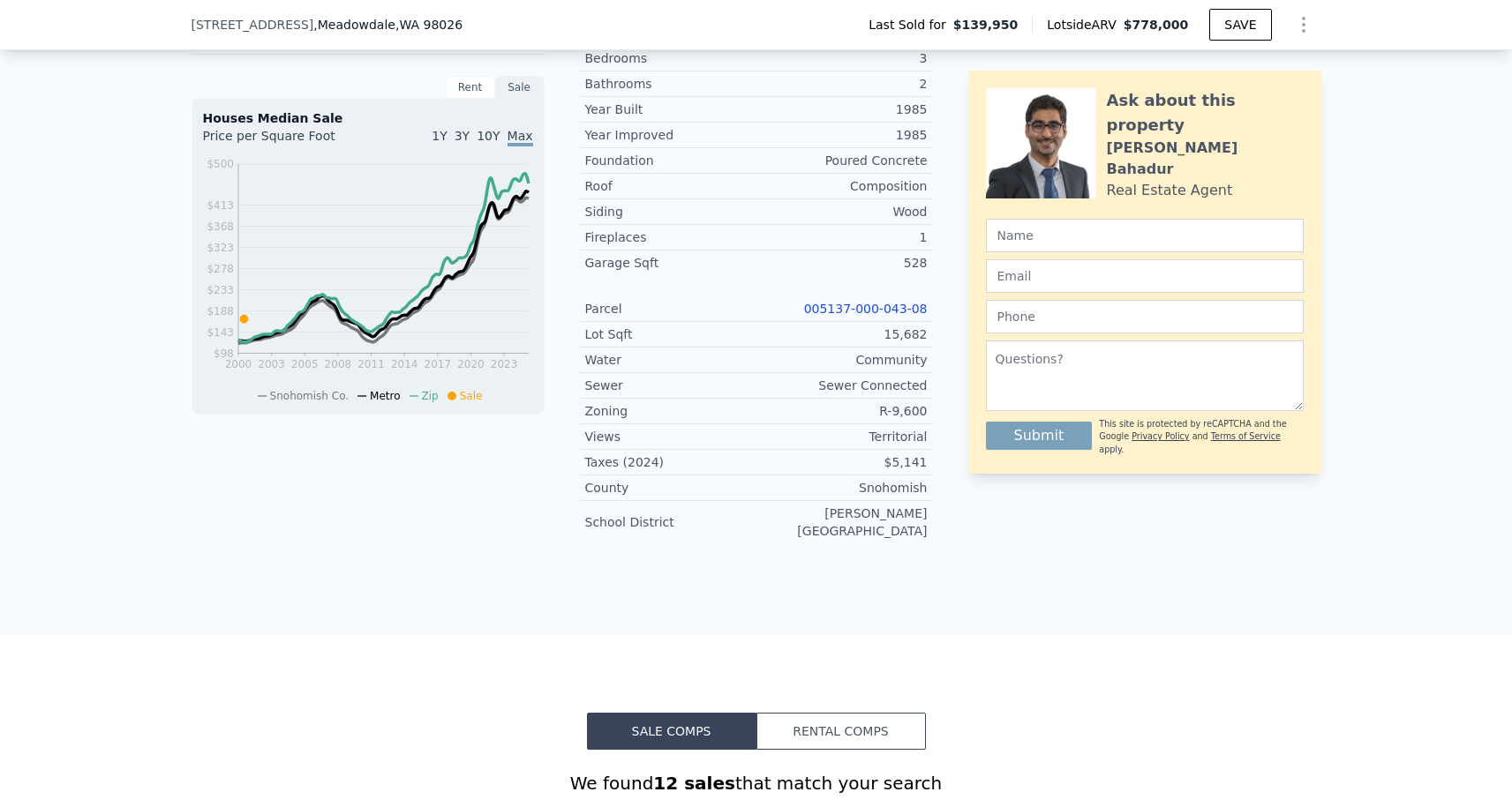
scroll to position [374, 0]
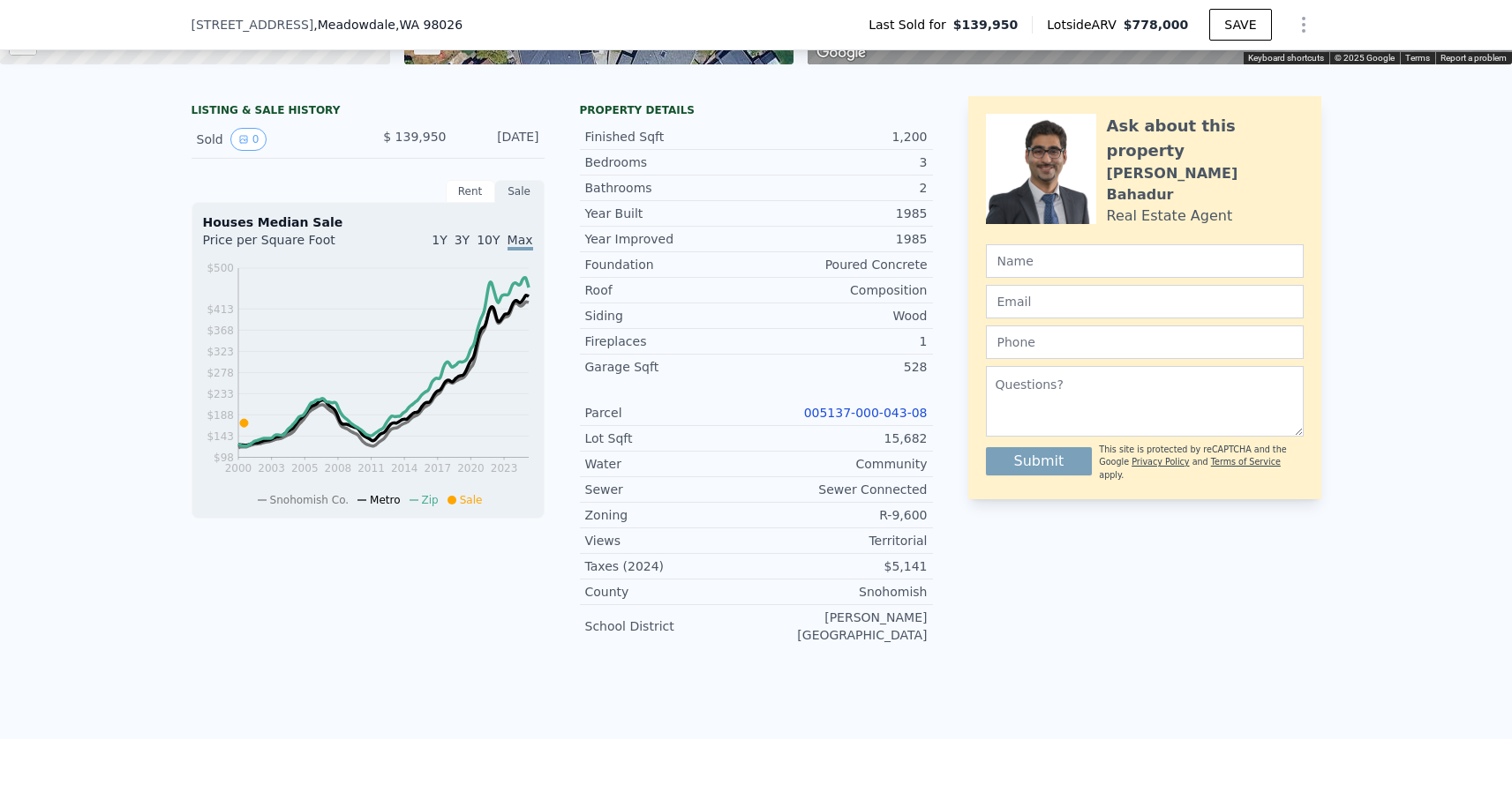
click at [840, 415] on link "005137-000-043-08" at bounding box center [866, 412] width 124 height 14
